Goal: Transaction & Acquisition: Purchase product/service

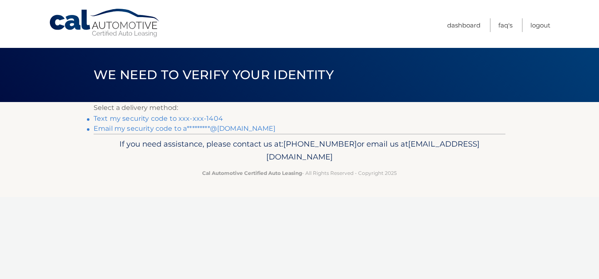
click at [163, 119] on link "Text my security code to xxx-xxx-1404" at bounding box center [158, 118] width 129 height 8
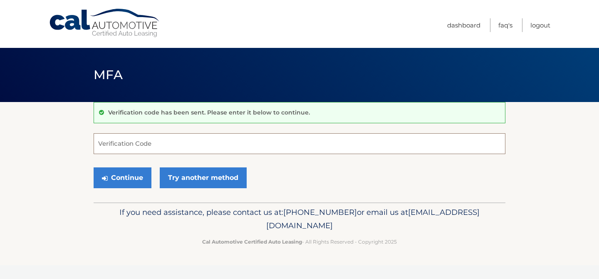
click at [151, 139] on input "Verification Code" at bounding box center [300, 143] width 412 height 21
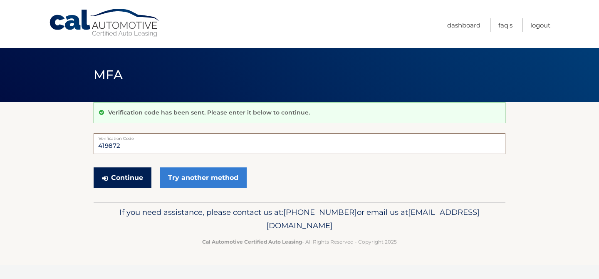
type input "419872"
click at [134, 184] on button "Continue" at bounding box center [123, 177] width 58 height 21
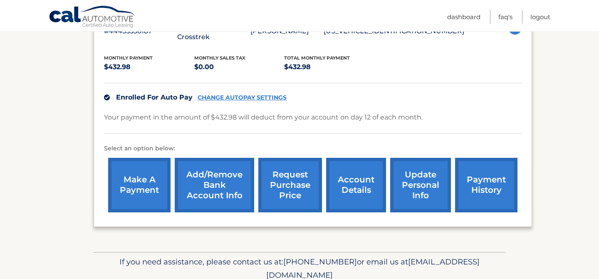
scroll to position [171, 0]
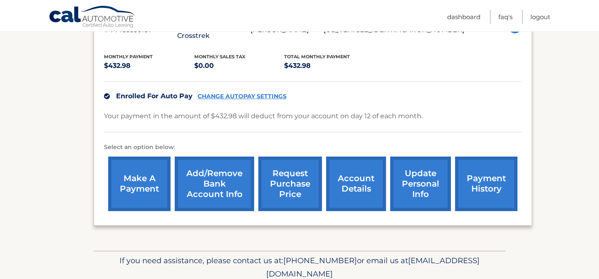
click at [159, 156] on link "make a payment" at bounding box center [139, 183] width 62 height 55
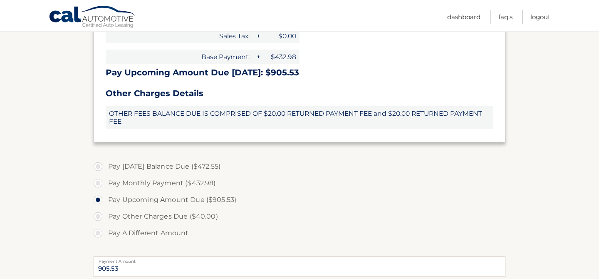
scroll to position [261, 0]
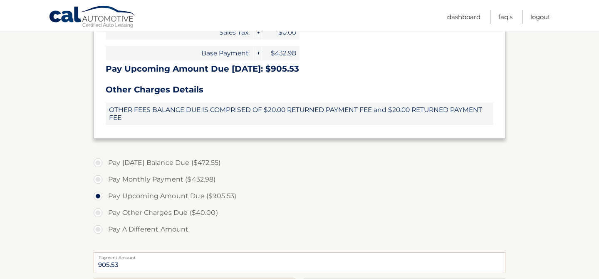
click at [96, 163] on label "Pay [DATE] Balance Due ($472.55)" at bounding box center [300, 162] width 412 height 17
click at [97, 163] on input "Pay [DATE] Balance Due ($472.55)" at bounding box center [101, 160] width 8 height 13
radio input "true"
type input "472.55"
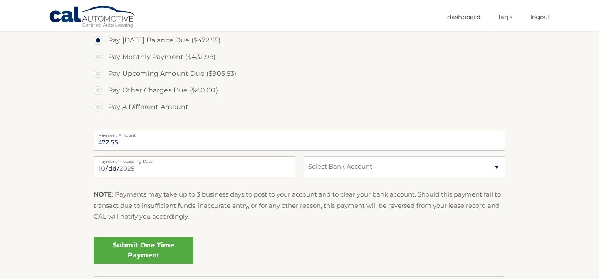
scroll to position [389, 0]
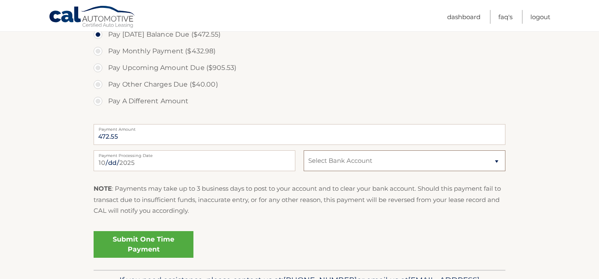
click at [331, 170] on select "Select Bank Account Checking TD BANK NA *****9546 Checking TD BANK NA *****9546…" at bounding box center [405, 160] width 202 height 21
select select "NzM4NjI2ZjYtZTdjOS00MDJmLTk1YzEtNzk1ODUxYTBkNmY2"
click at [151, 241] on link "Submit One Time Payment" at bounding box center [144, 244] width 100 height 27
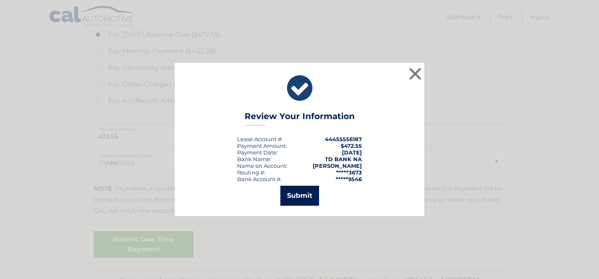
click at [307, 193] on button "Submit" at bounding box center [299, 196] width 39 height 20
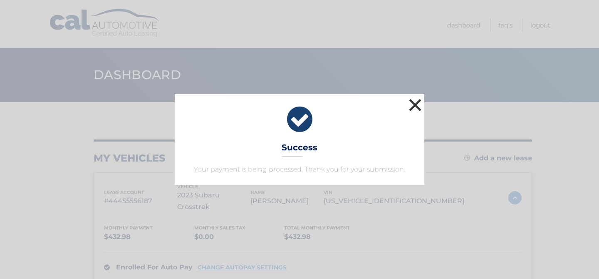
click at [416, 105] on button "×" at bounding box center [415, 105] width 17 height 17
